Goal: Contribute content

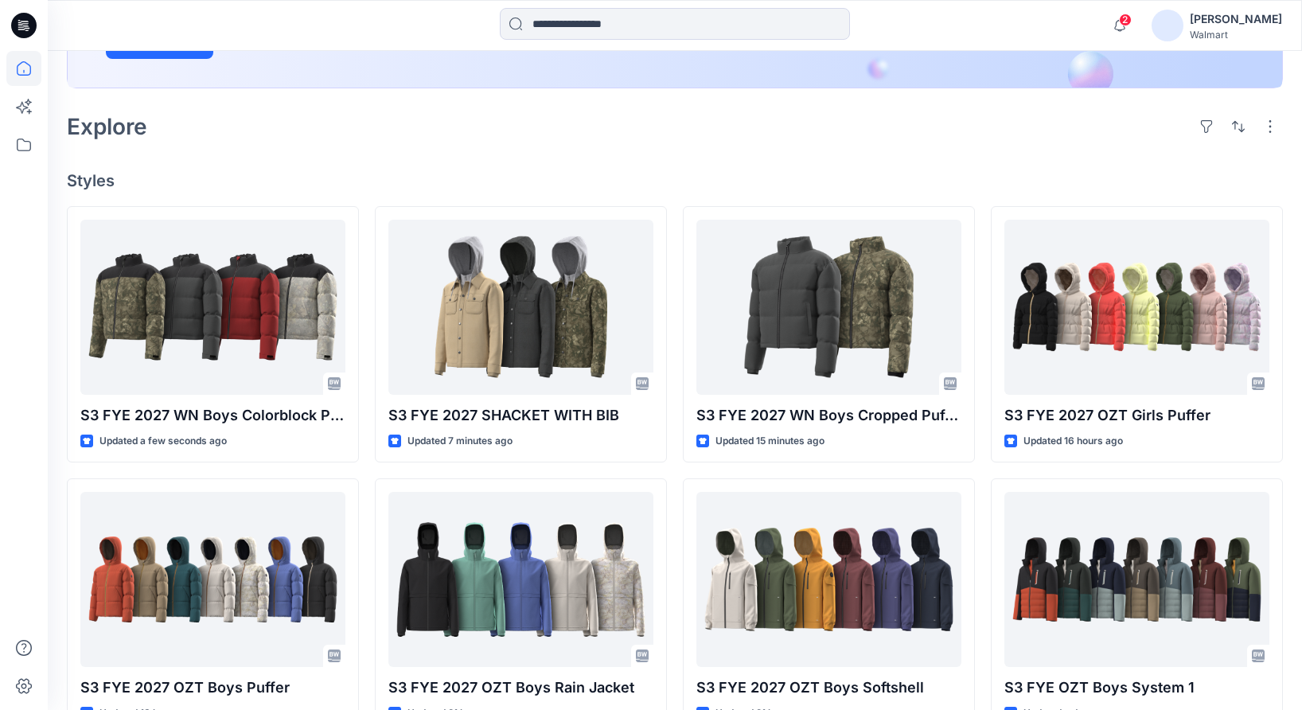
scroll to position [326, 0]
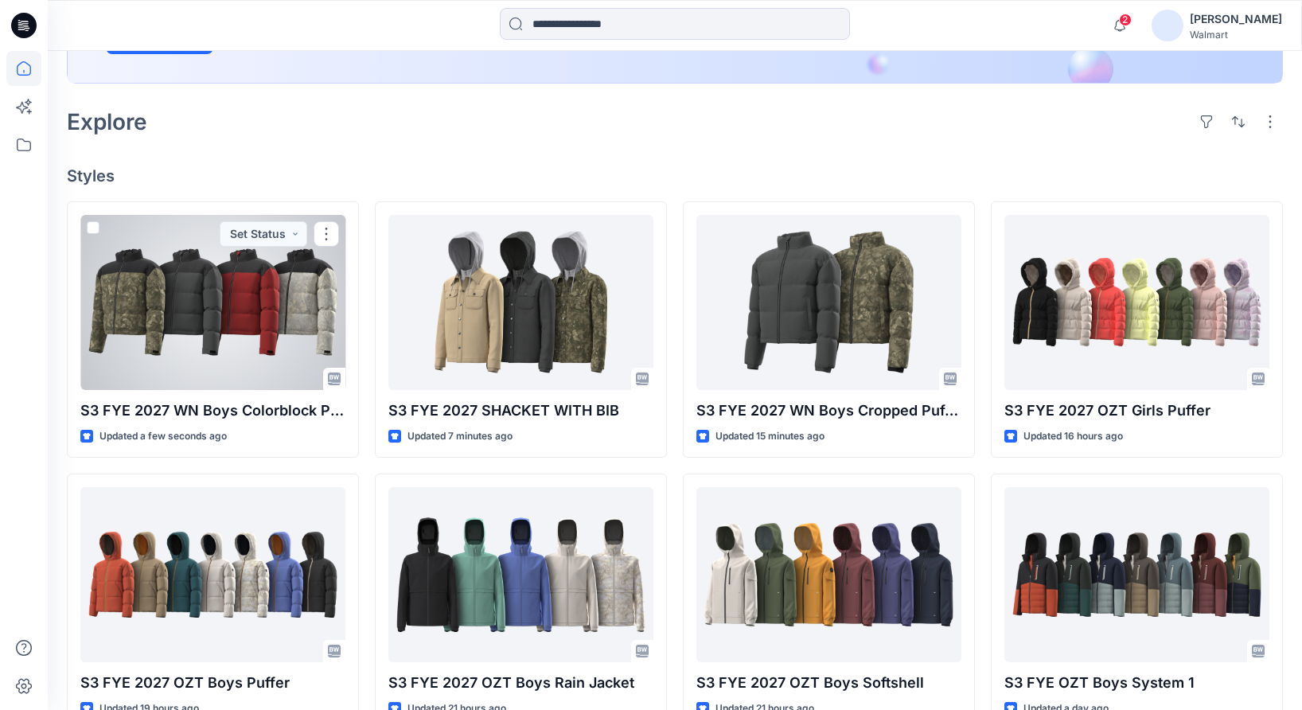
click at [158, 328] on div at bounding box center [212, 302] width 265 height 175
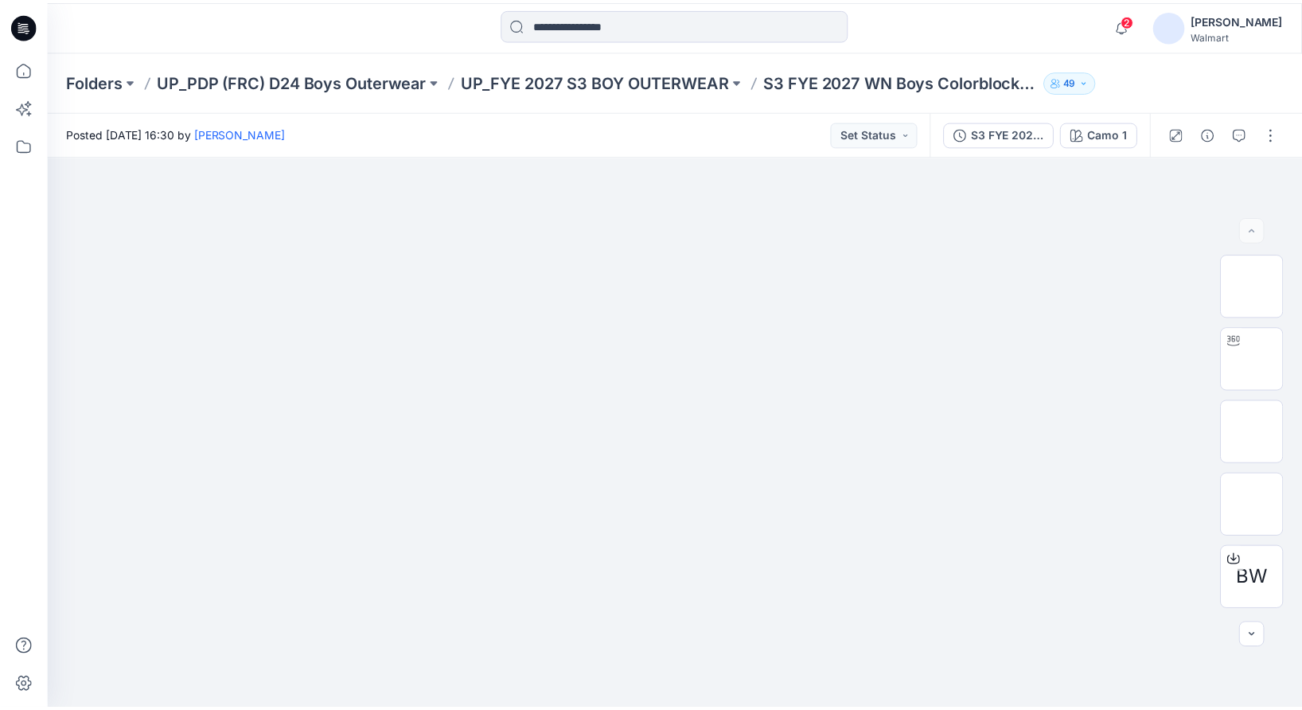
scroll to position [326, 0]
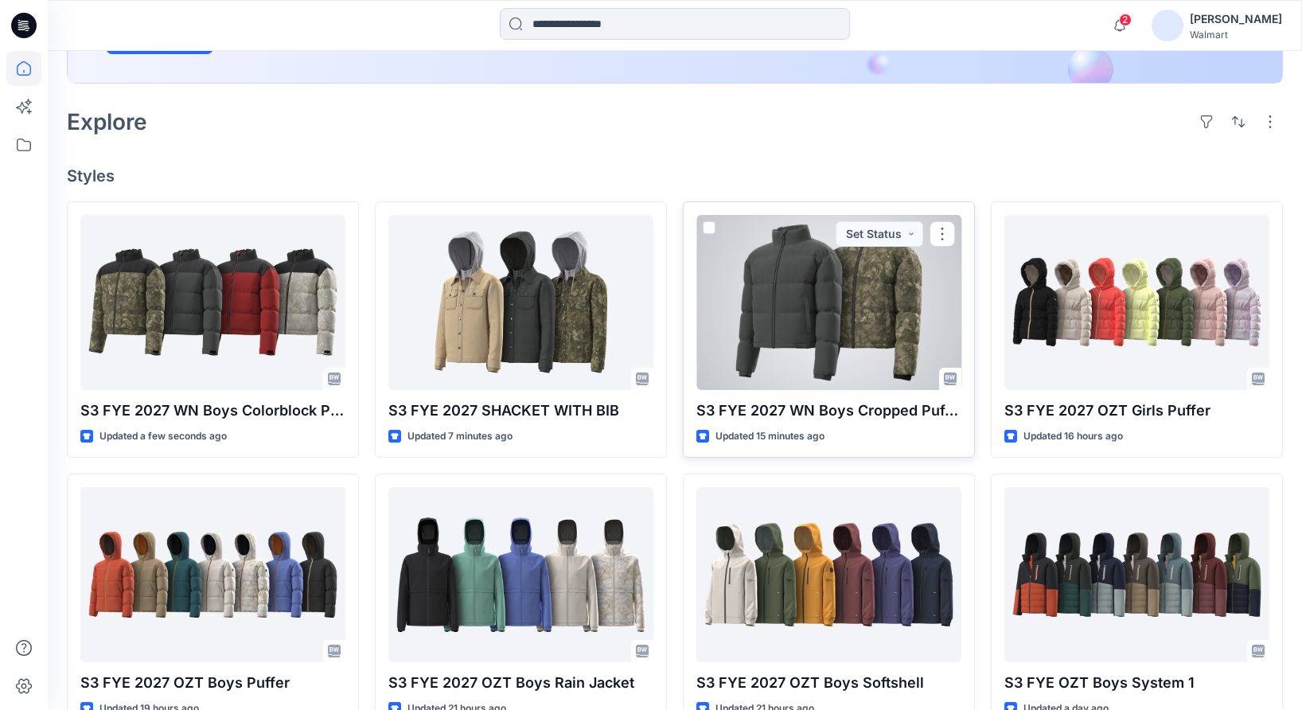
click at [790, 275] on div at bounding box center [829, 302] width 265 height 175
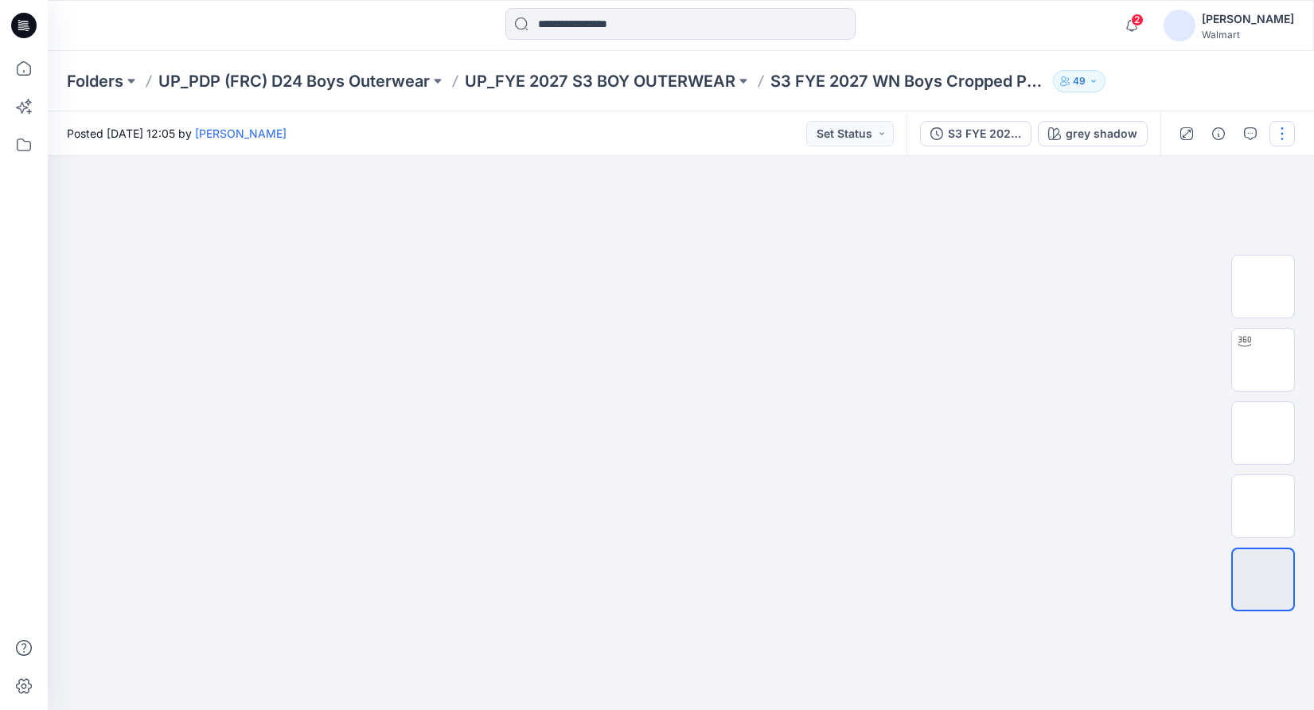
click at [1281, 135] on button "button" at bounding box center [1282, 133] width 25 height 25
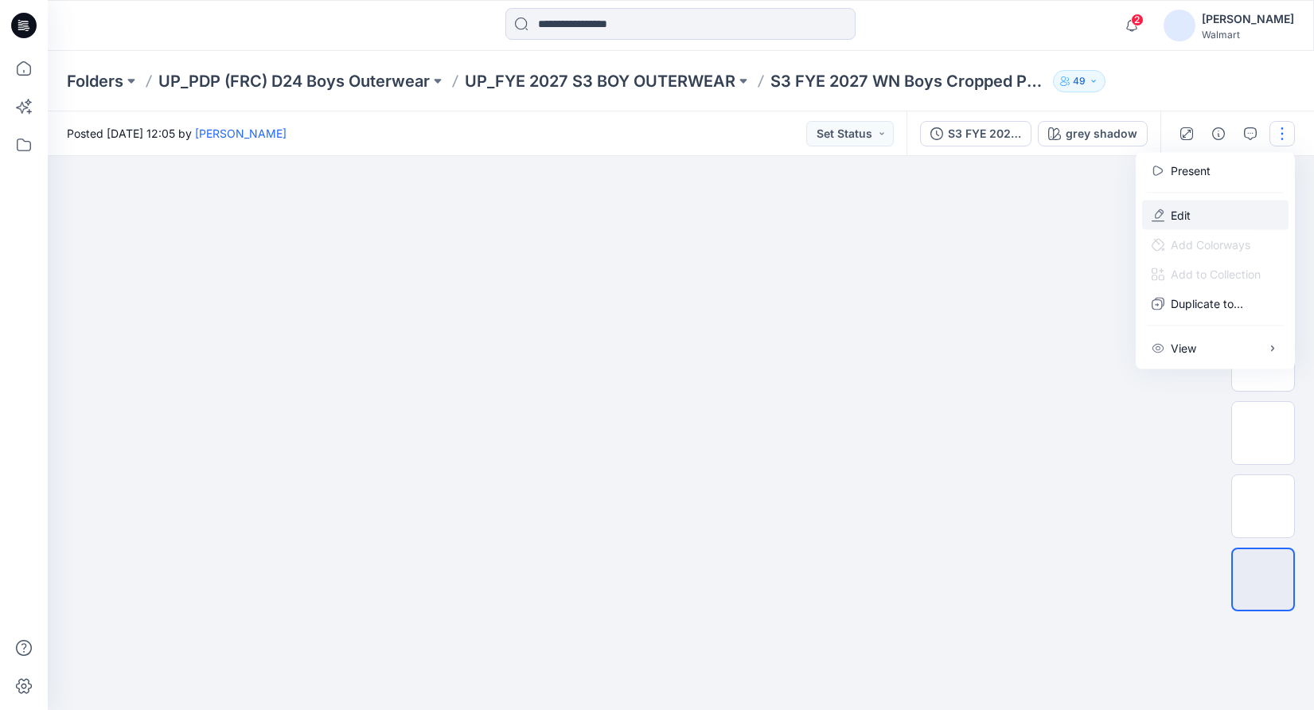
click at [1184, 211] on p "Edit" at bounding box center [1181, 215] width 20 height 17
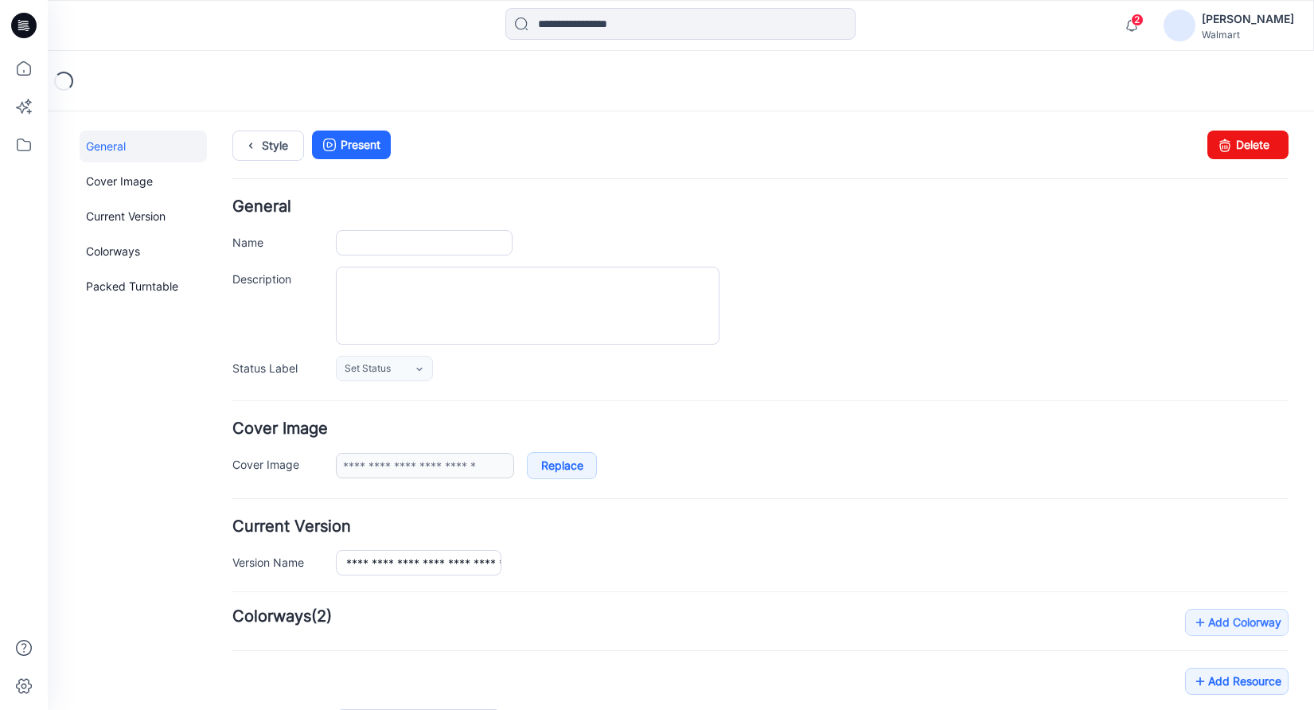
type input "**********"
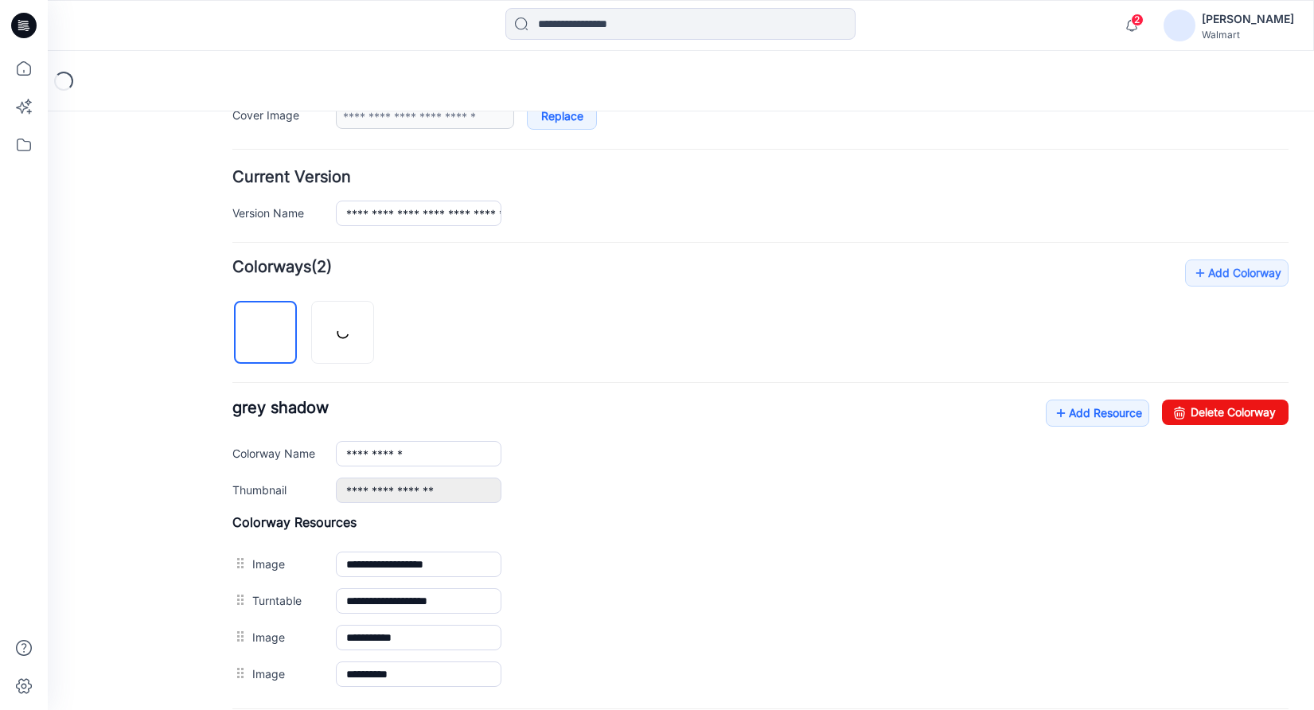
scroll to position [515, 0]
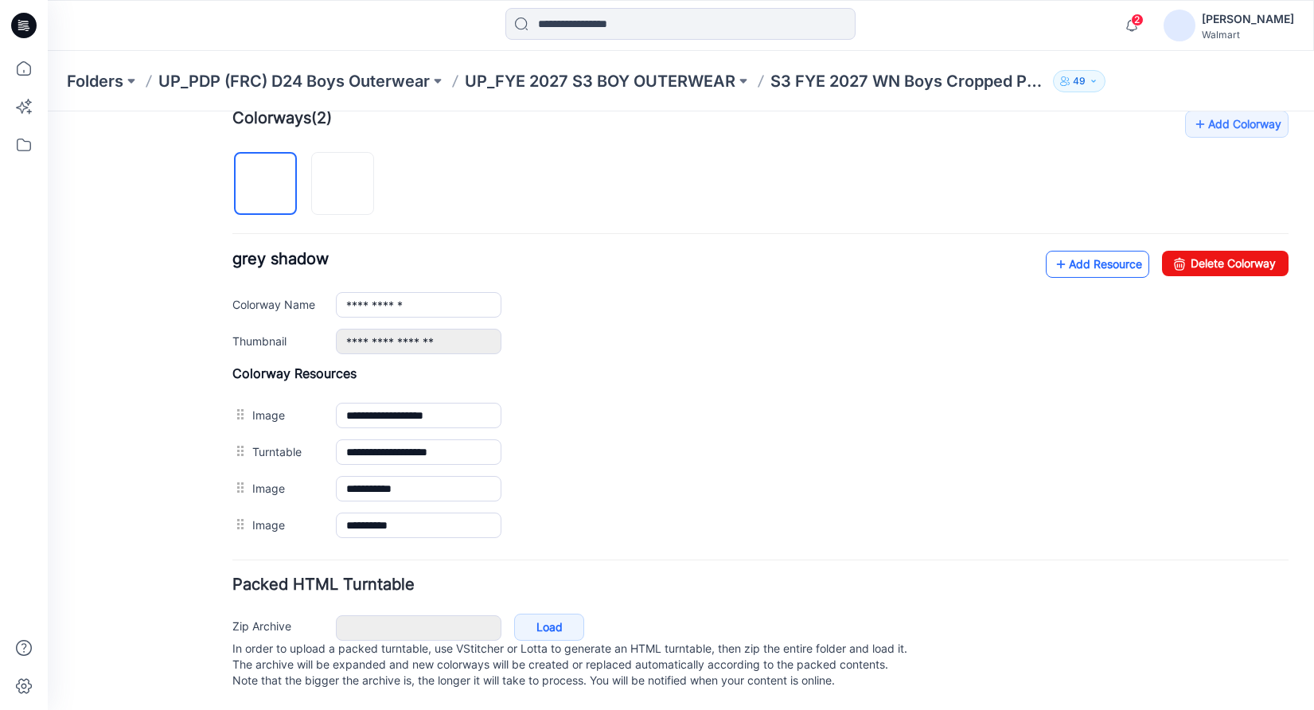
click at [1110, 251] on link "Add Resource" at bounding box center [1097, 264] width 103 height 27
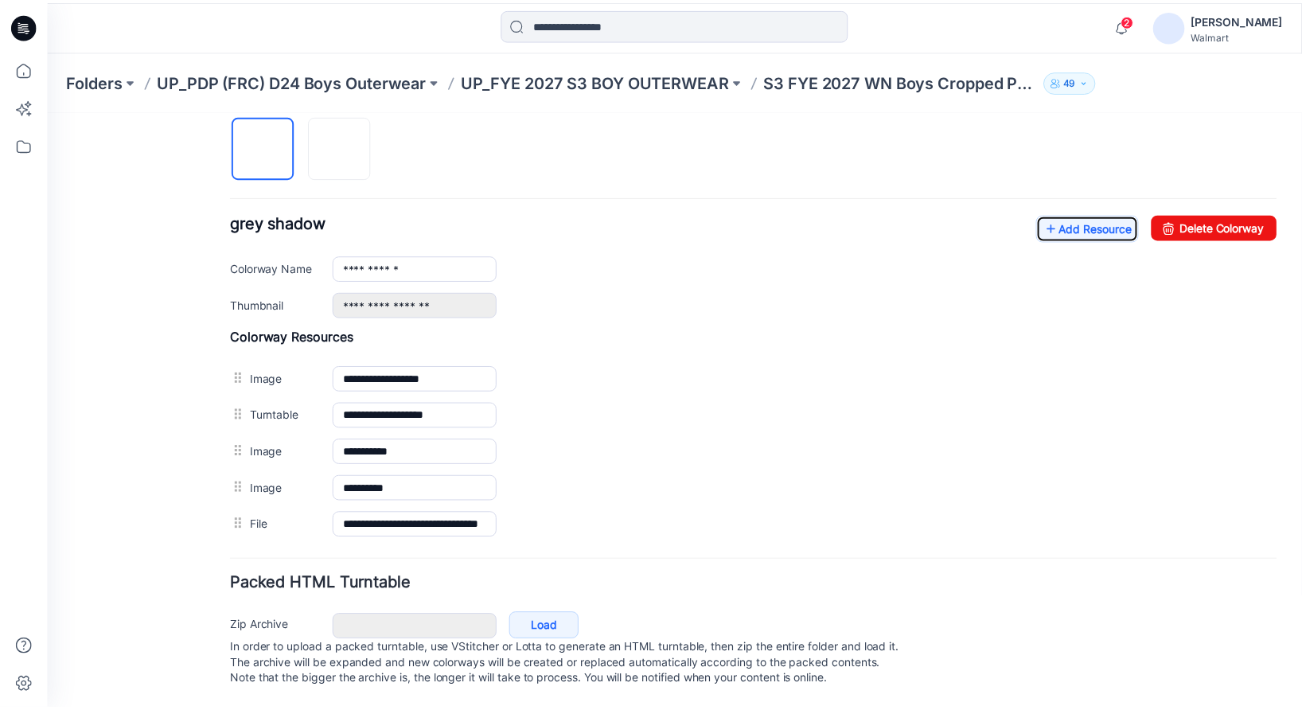
scroll to position [552, 0]
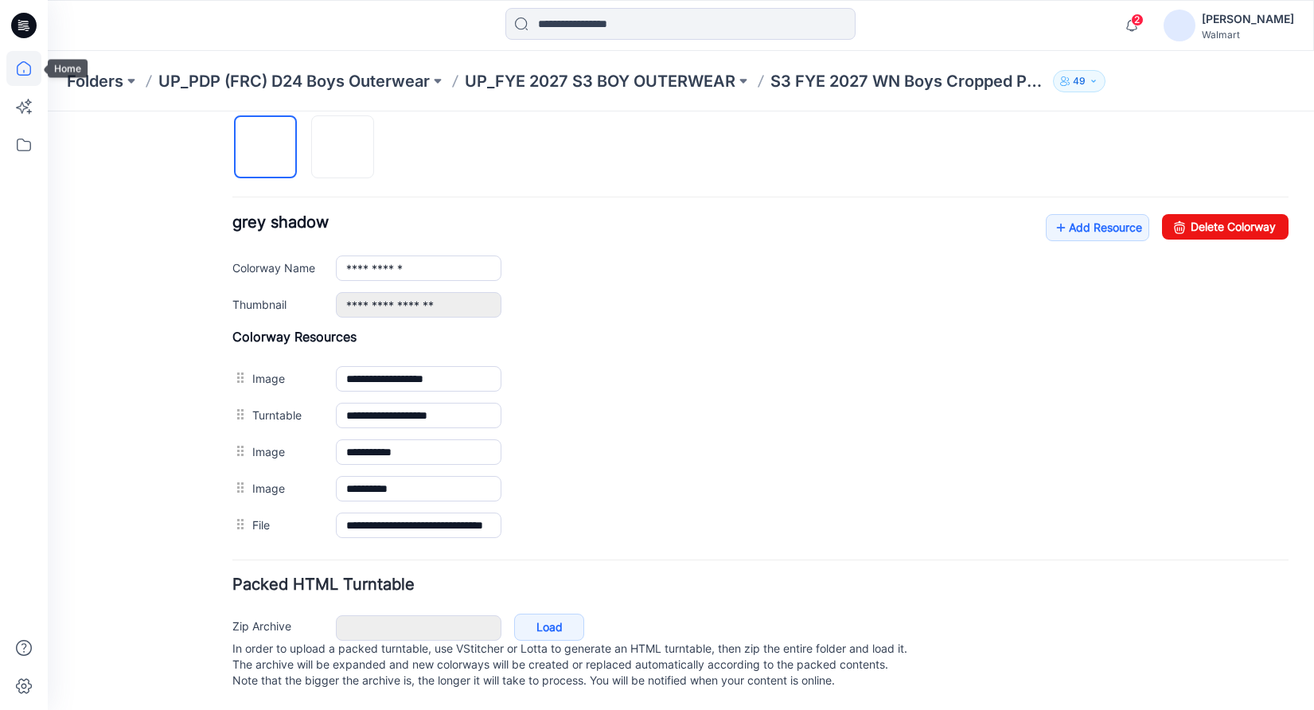
click at [21, 73] on icon at bounding box center [23, 68] width 35 height 35
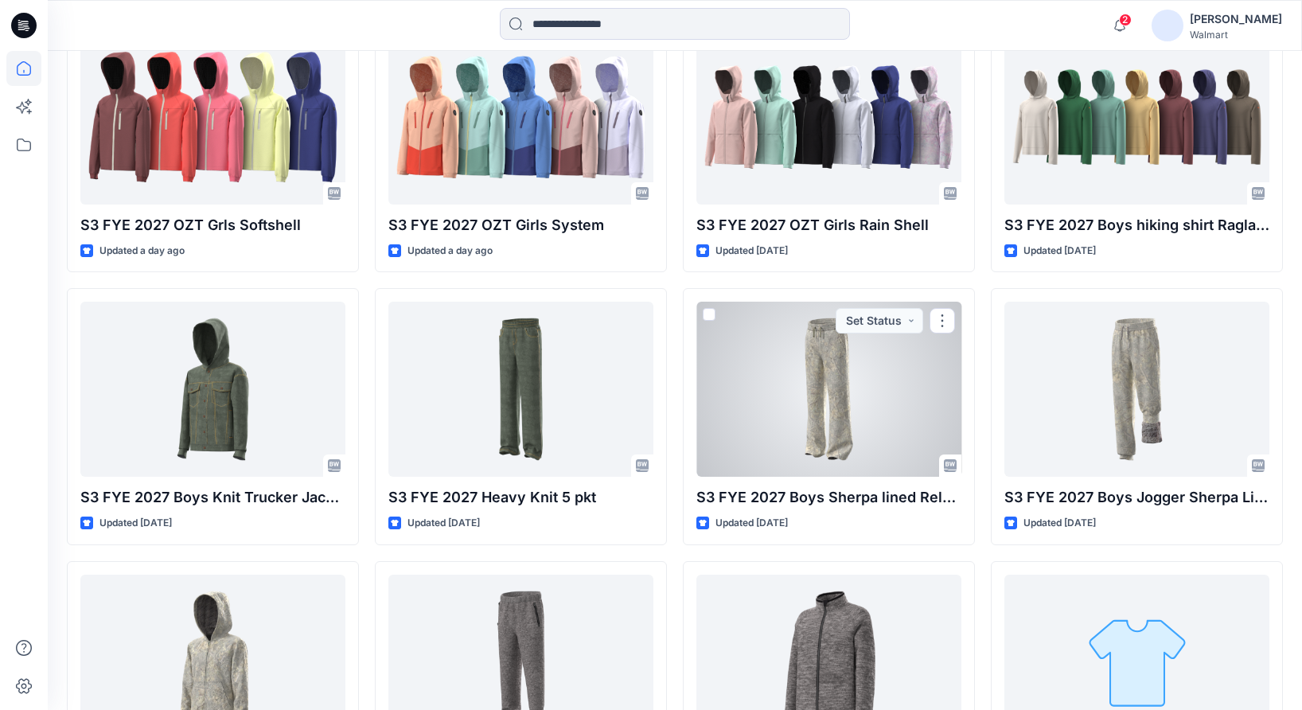
scroll to position [1149, 0]
